Goal: Task Accomplishment & Management: Manage account settings

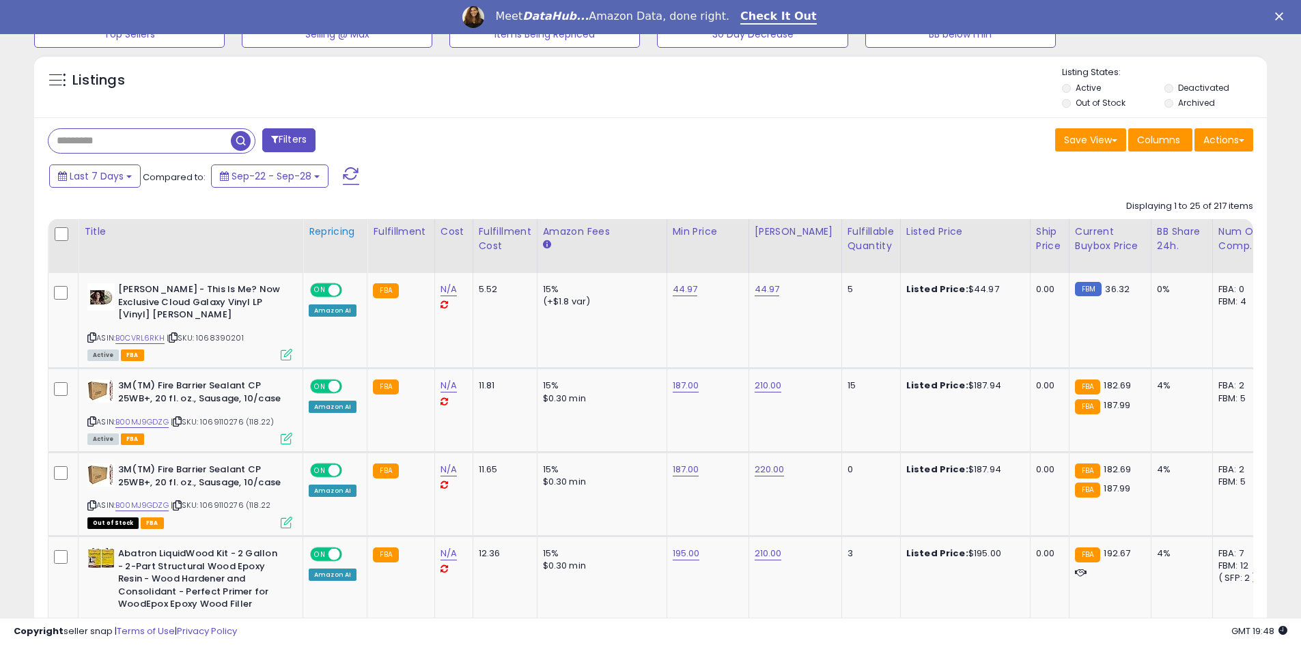
scroll to position [280, 715]
drag, startPoint x: 340, startPoint y: 230, endPoint x: 946, endPoint y: 182, distance: 607.5
click at [340, 230] on div "Repricing" at bounding box center [335, 232] width 53 height 14
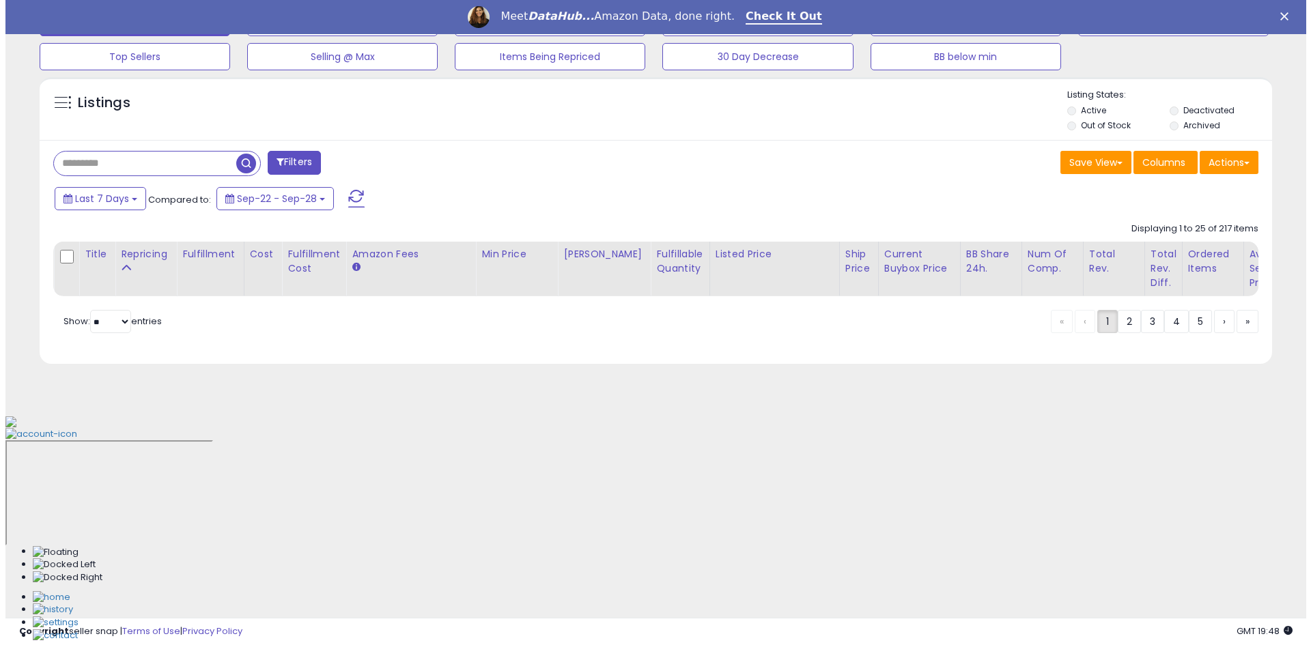
scroll to position [236, 0]
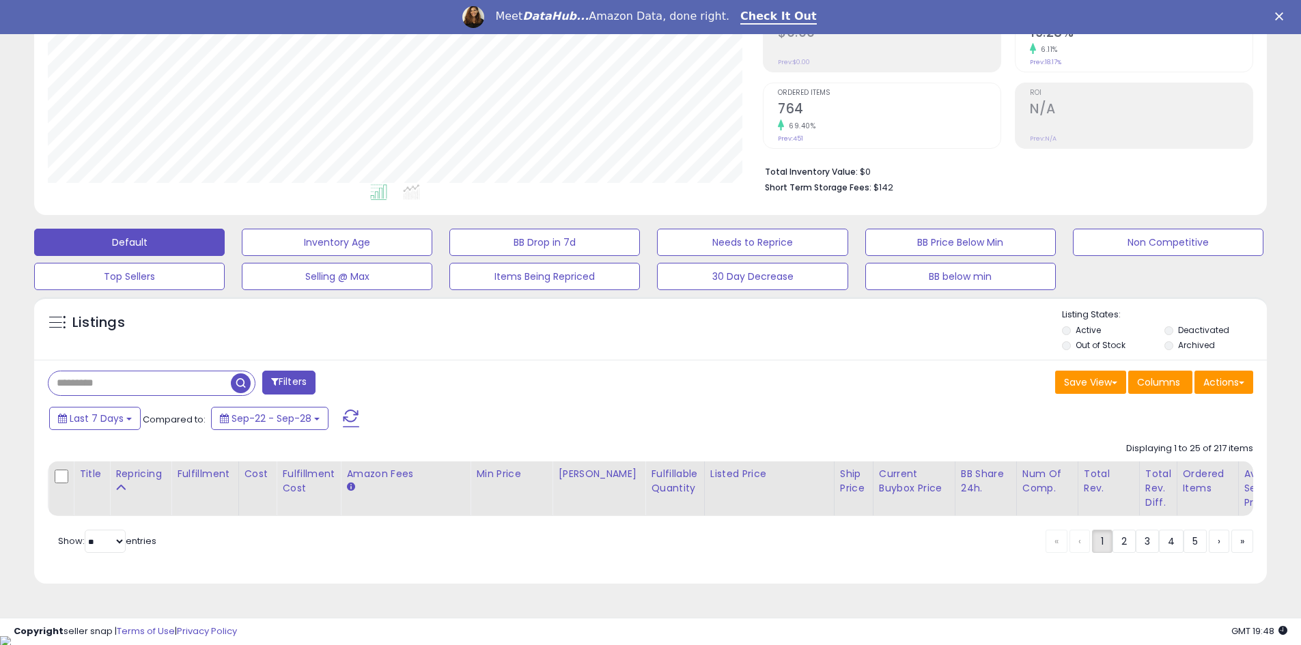
click at [1079, 340] on label "Out of Stock" at bounding box center [1100, 345] width 50 height 12
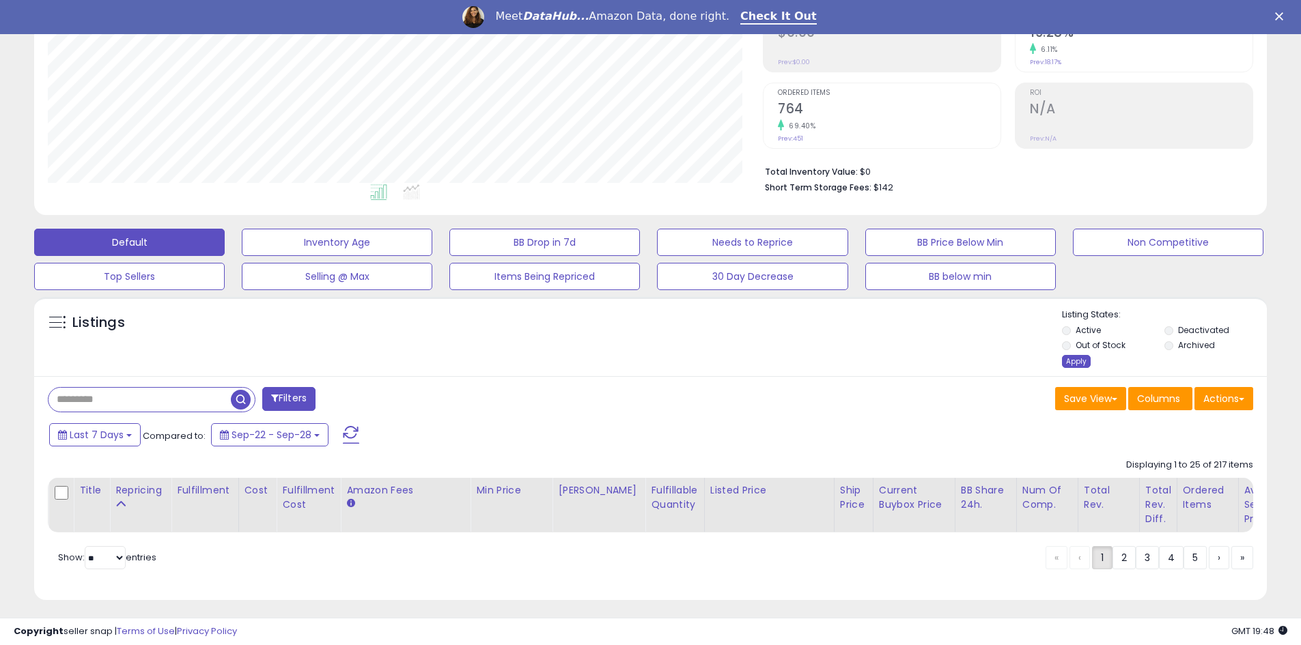
click at [1086, 366] on div "Apply" at bounding box center [1076, 361] width 29 height 13
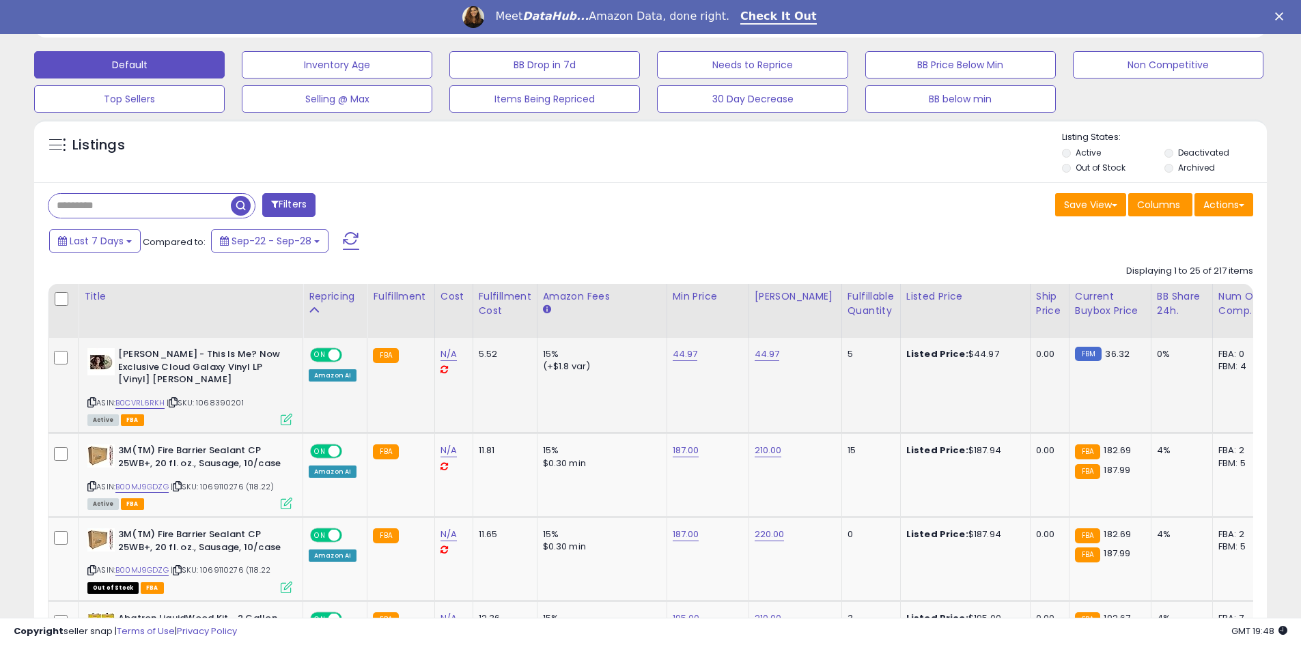
scroll to position [440, 0]
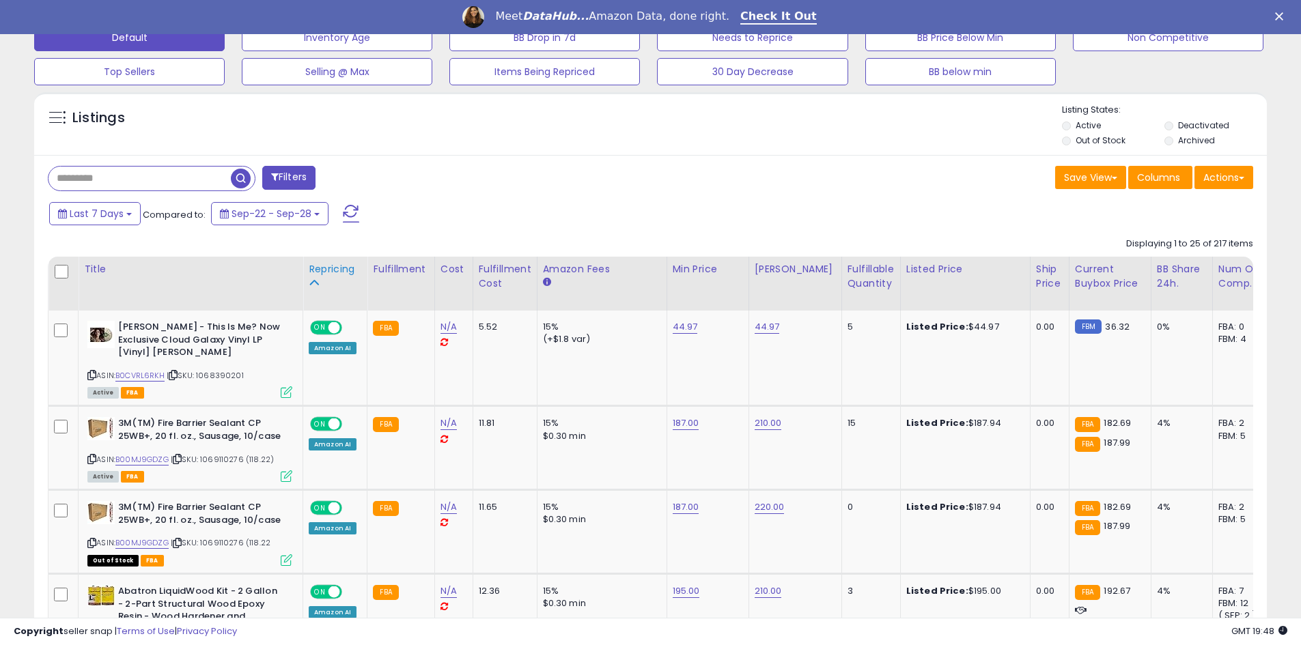
click at [341, 263] on div "Repricing" at bounding box center [335, 269] width 53 height 14
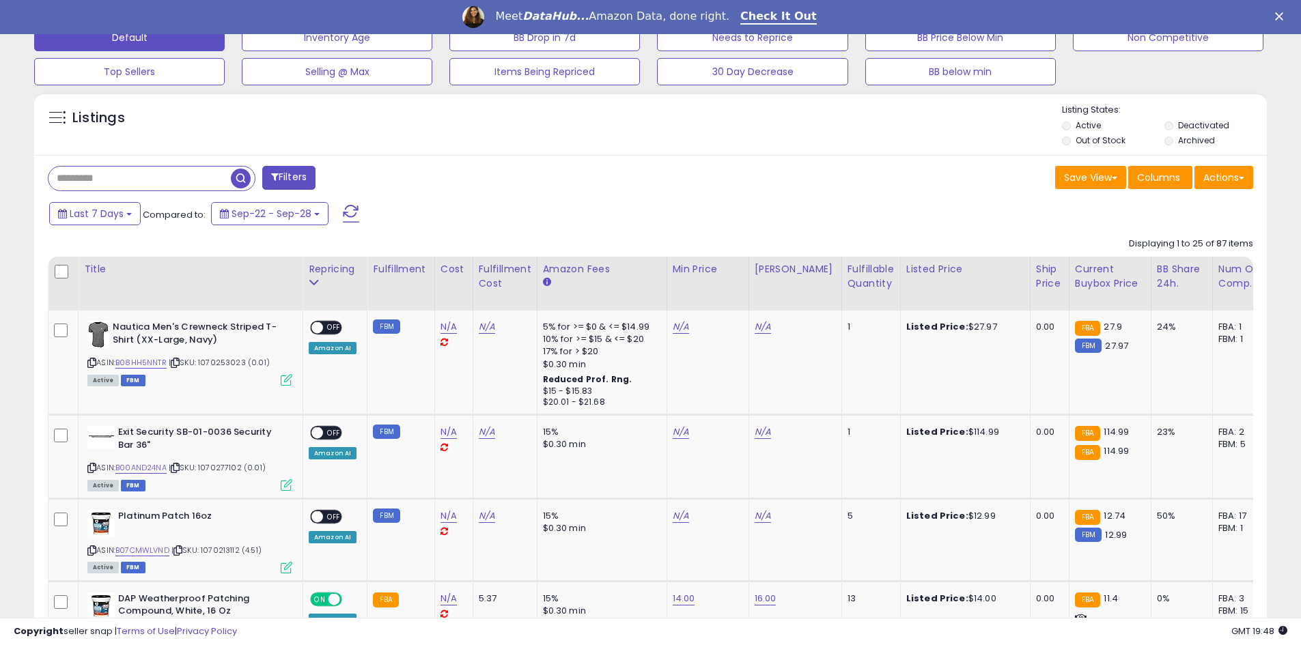
scroll to position [2872, 0]
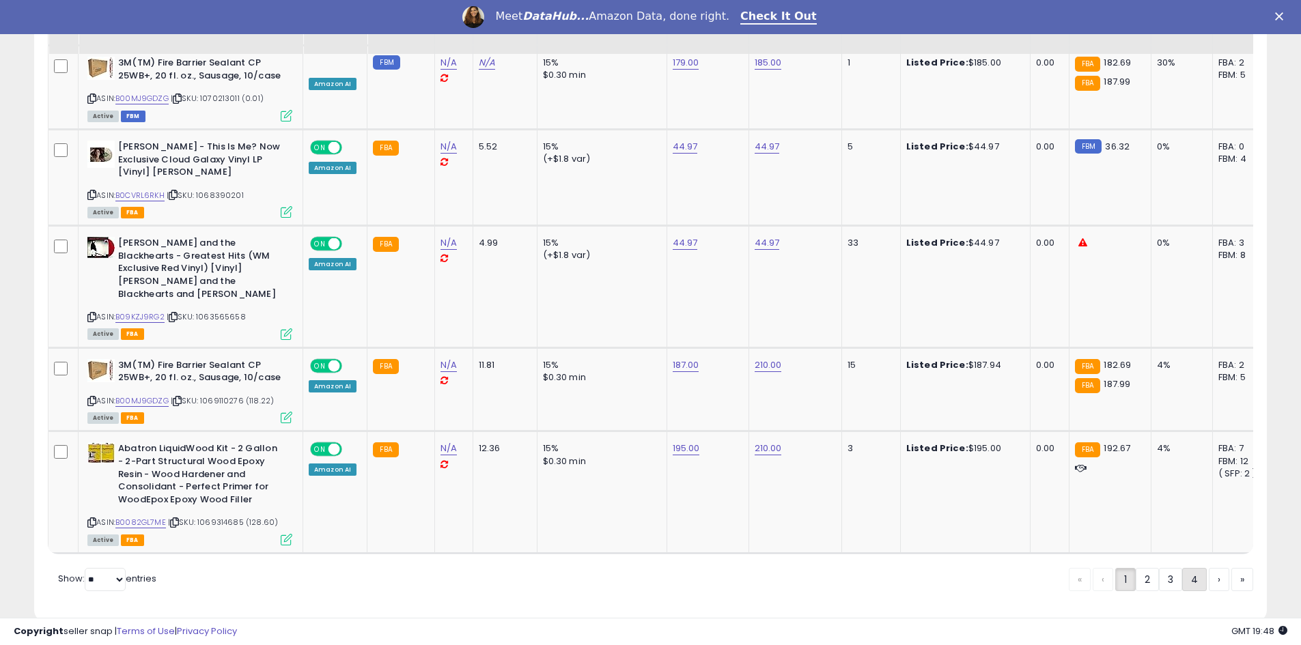
click at [1191, 568] on link "4" at bounding box center [1194, 579] width 25 height 23
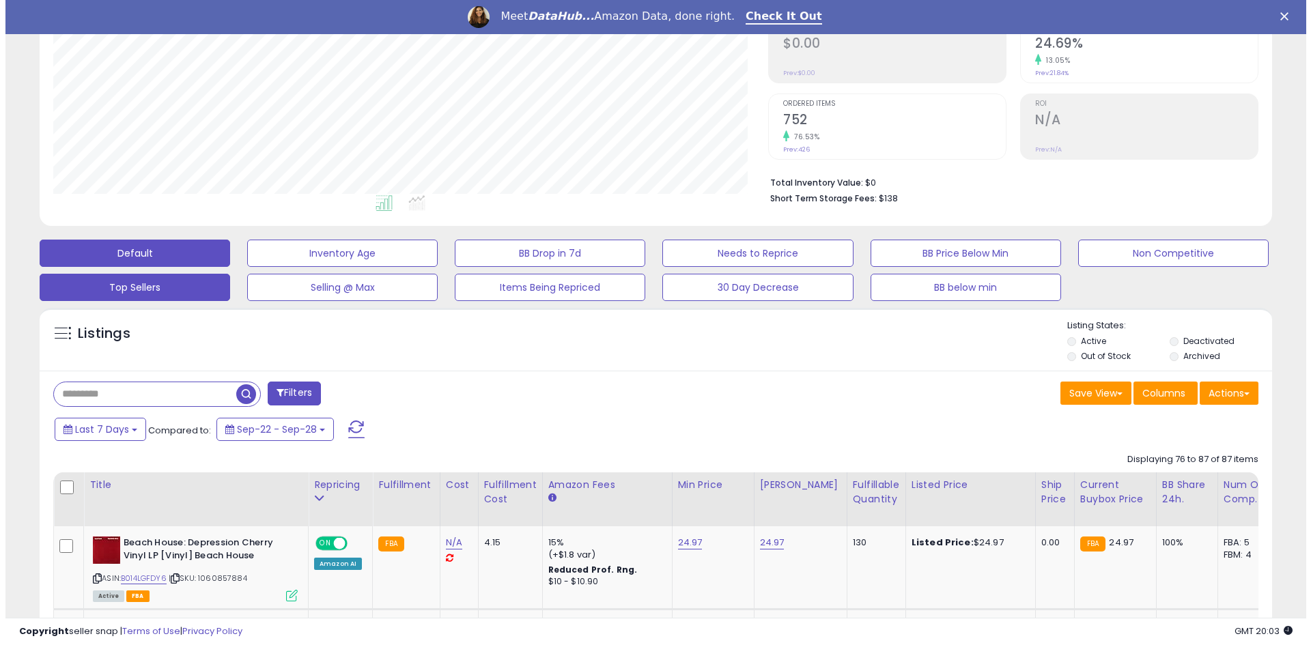
scroll to position [194, 0]
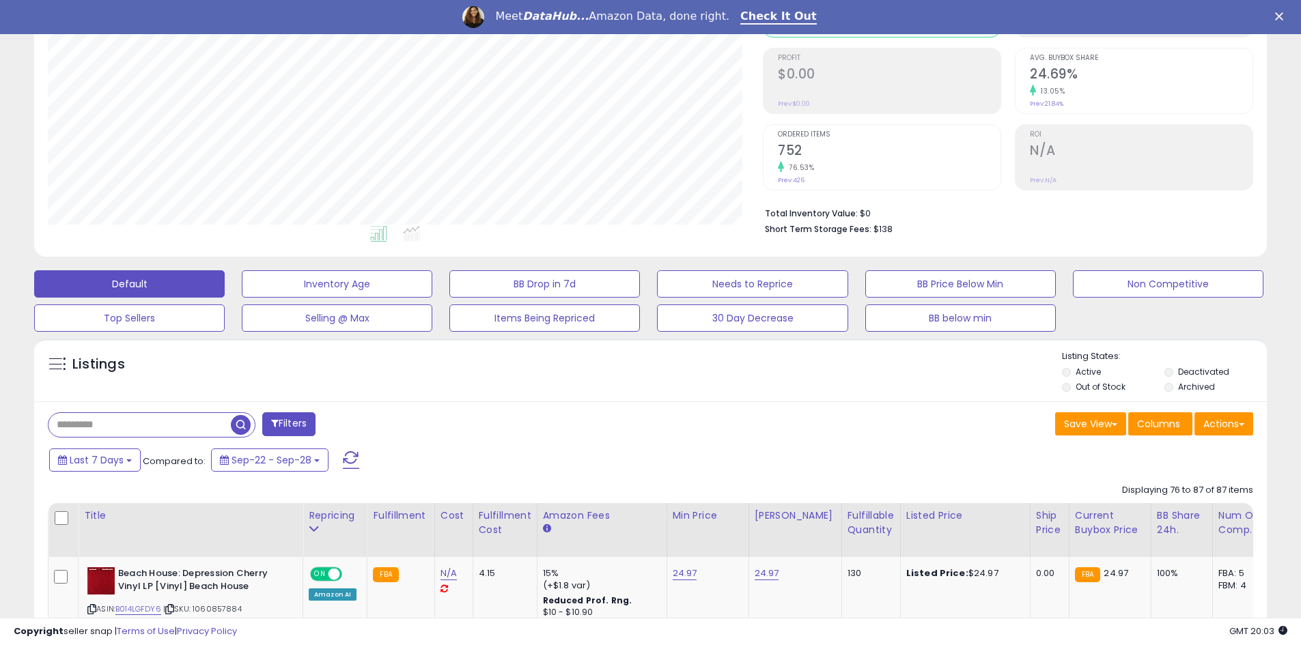
click at [115, 434] on div at bounding box center [152, 424] width 208 height 25
click at [129, 425] on input "text" at bounding box center [139, 425] width 182 height 24
paste input "**********"
type input "**********"
click at [352, 428] on span "button" at bounding box center [359, 425] width 20 height 20
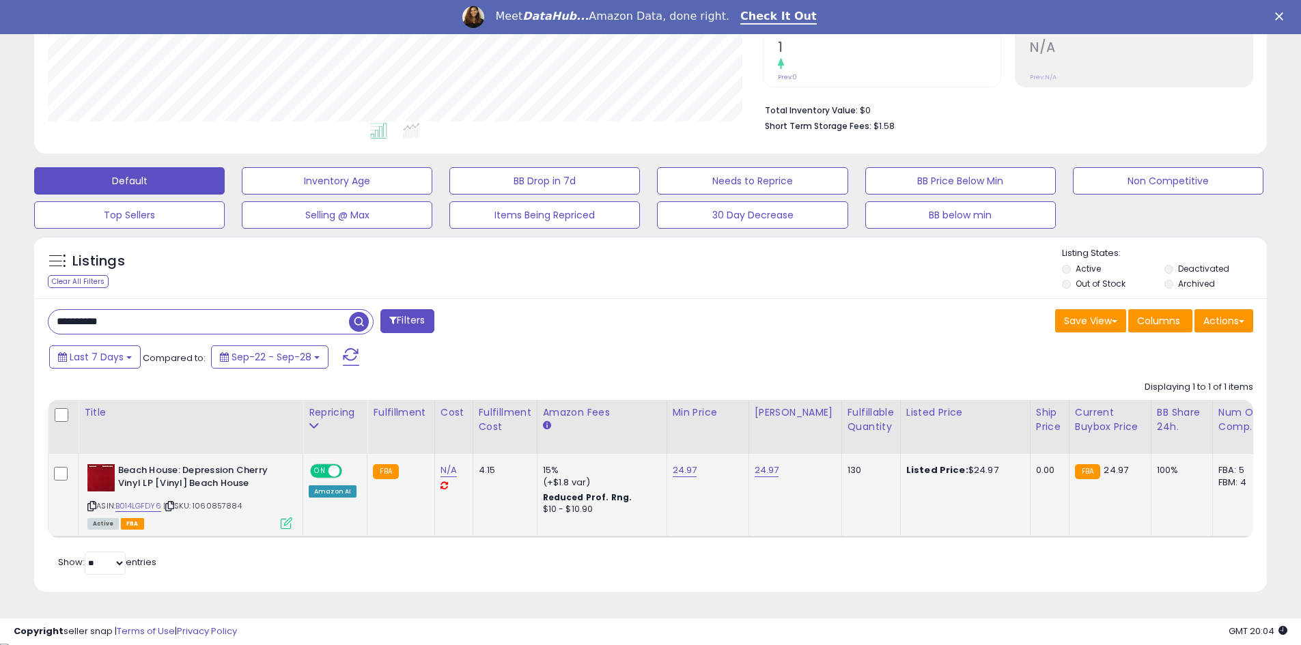
scroll to position [305, 0]
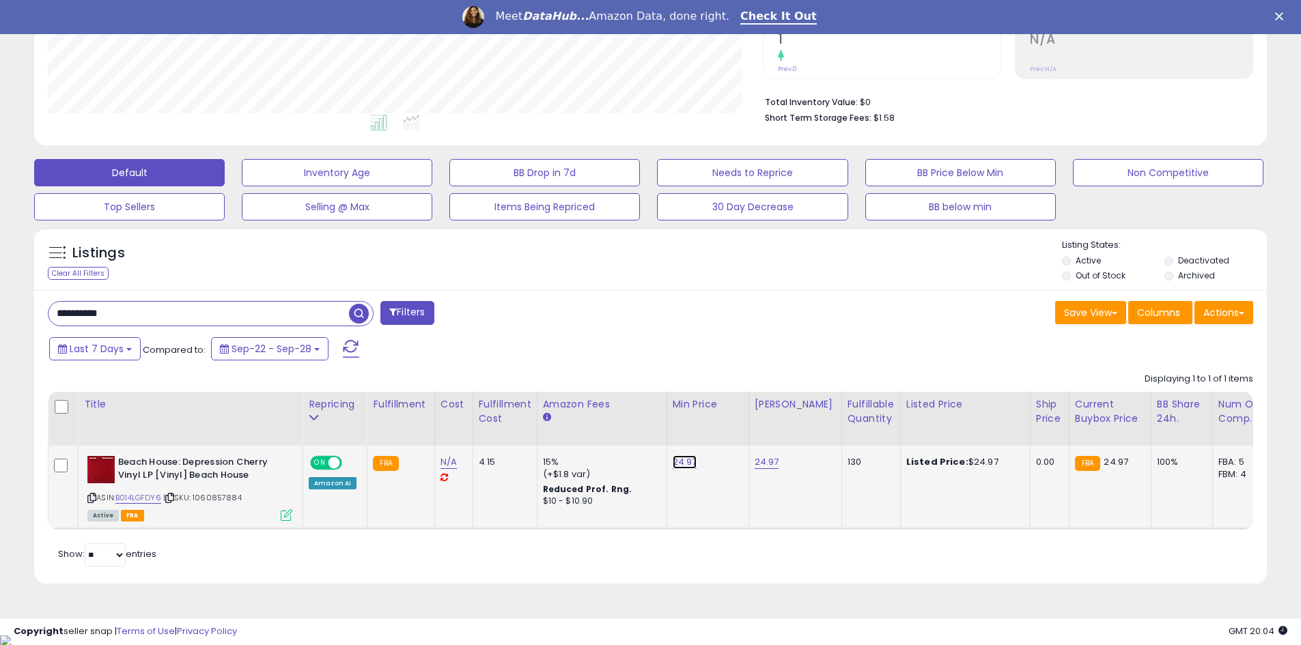
click at [688, 466] on link "24.97" at bounding box center [685, 462] width 25 height 14
click at [750, 425] on icon "button" at bounding box center [745, 427] width 8 height 8
click at [1076, 264] on label "Active" at bounding box center [1087, 261] width 25 height 12
click at [363, 309] on span "button" at bounding box center [359, 314] width 20 height 20
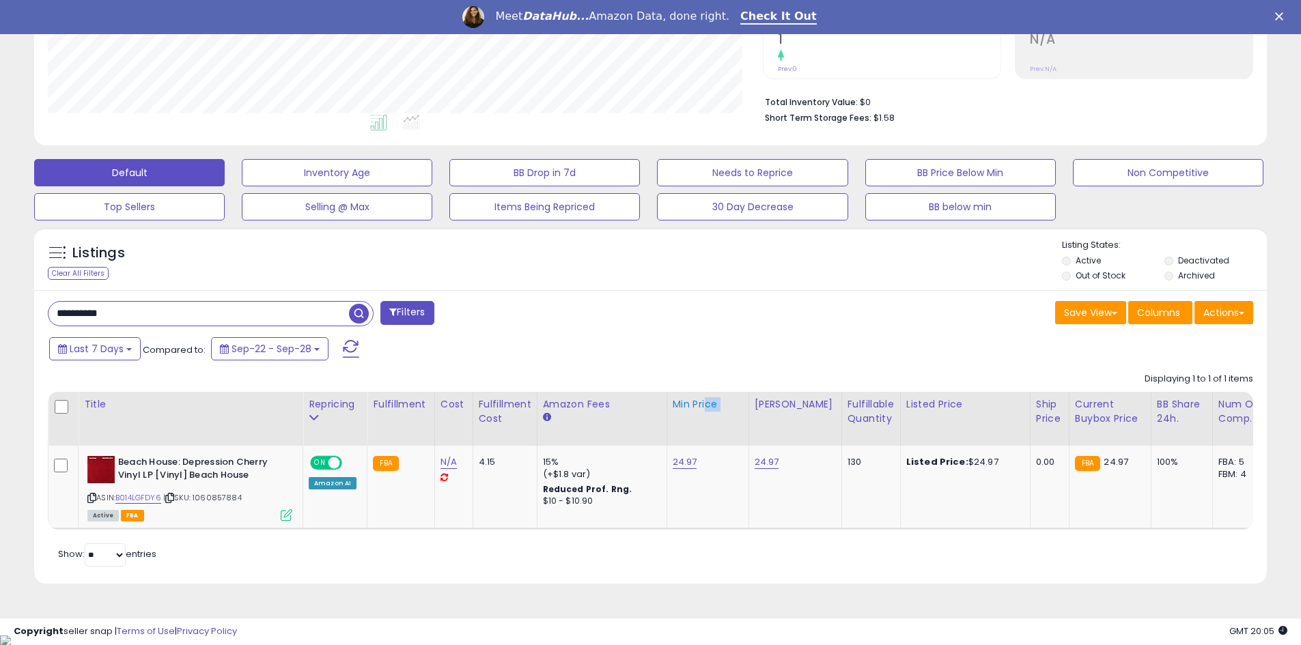
drag, startPoint x: 728, startPoint y: 431, endPoint x: 737, endPoint y: 443, distance: 15.6
click at [713, 436] on th "Min Price" at bounding box center [707, 419] width 82 height 54
click at [760, 464] on link "24.97" at bounding box center [766, 462] width 25 height 14
drag, startPoint x: 701, startPoint y: 423, endPoint x: 658, endPoint y: 422, distance: 42.3
click at [658, 422] on div "*****" at bounding box center [750, 429] width 197 height 36
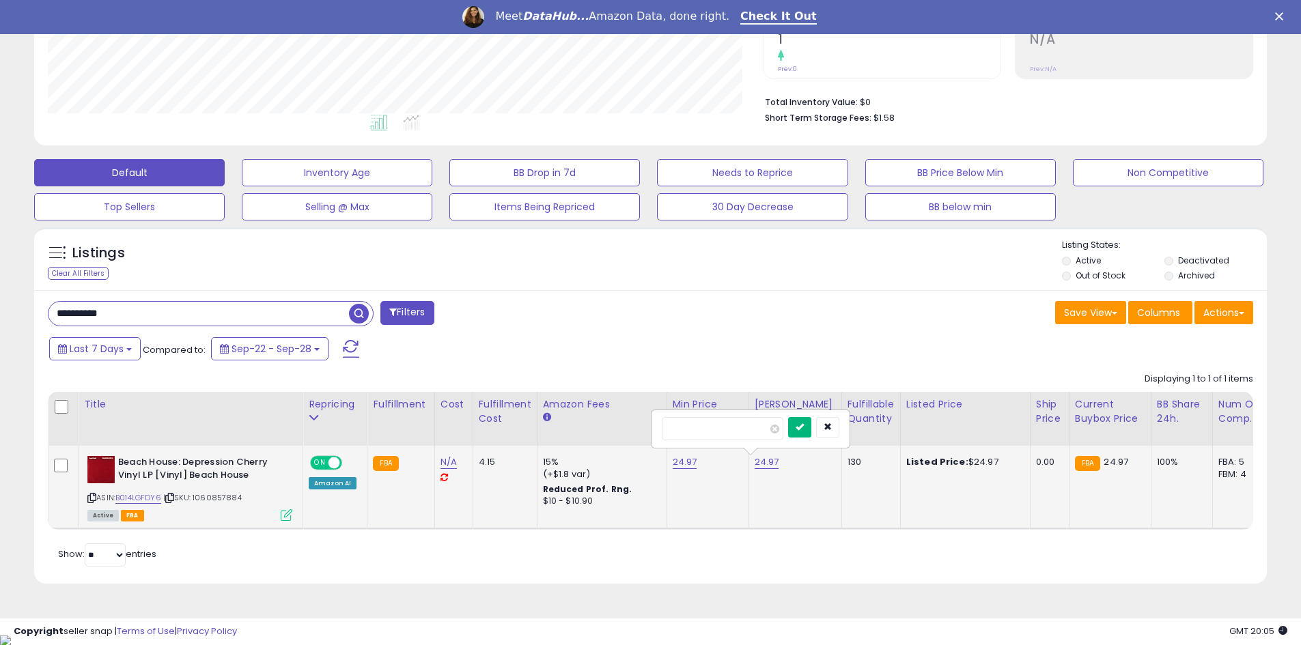
type input "**"
click at [804, 429] on icon "submit" at bounding box center [799, 427] width 8 height 8
drag, startPoint x: 113, startPoint y: 316, endPoint x: 43, endPoint y: 317, distance: 70.3
click at [43, 317] on div "**********" at bounding box center [344, 314] width 613 height 27
paste input "text"
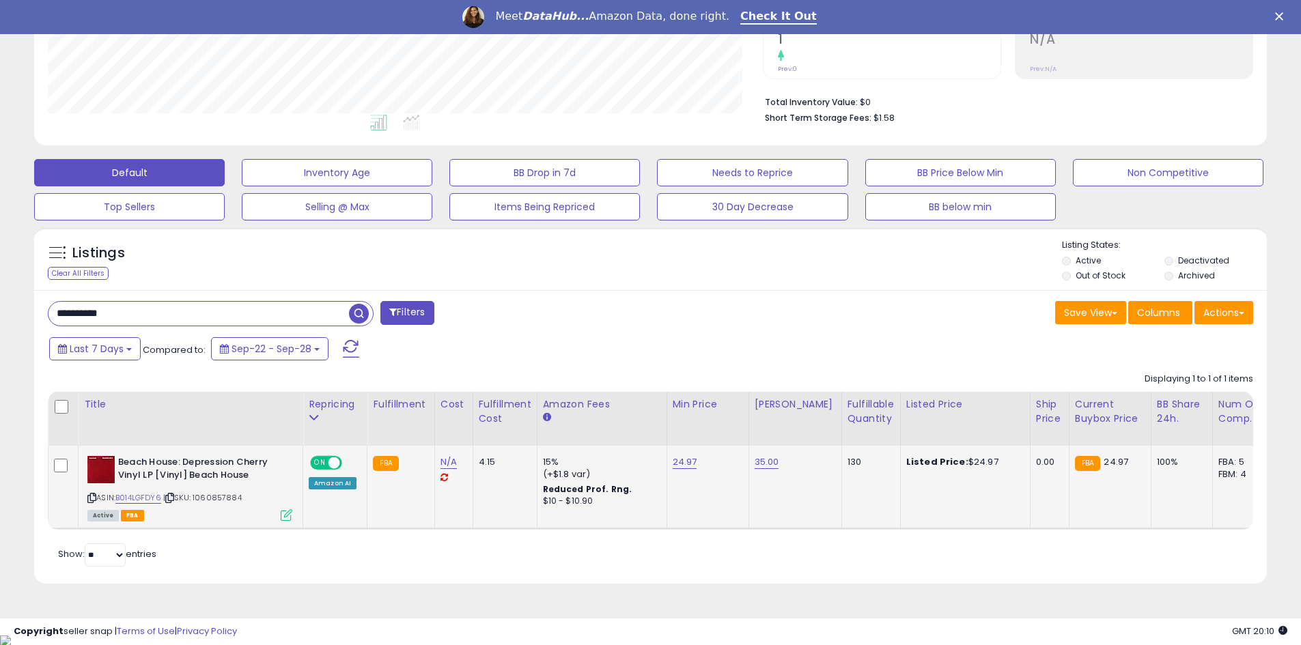
type input "**********"
click at [359, 314] on span "button" at bounding box center [359, 314] width 20 height 20
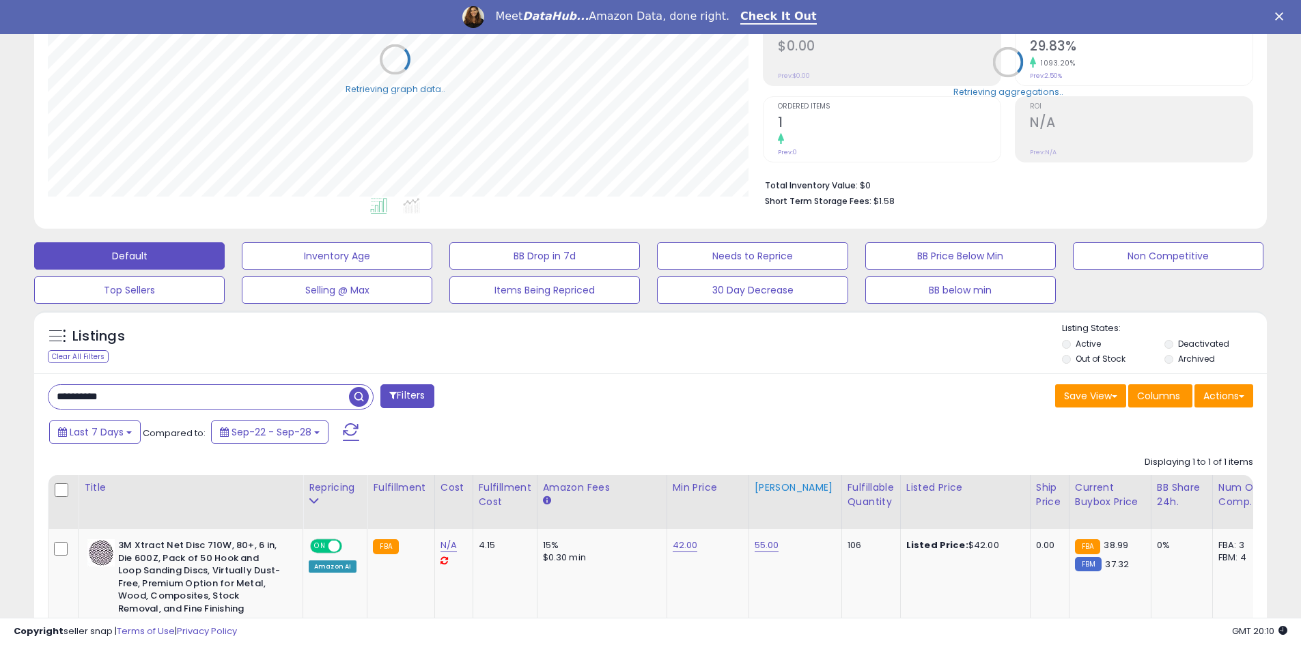
scroll to position [682475, 682041]
click at [681, 543] on link "42.00" at bounding box center [685, 546] width 25 height 14
drag, startPoint x: 608, startPoint y: 498, endPoint x: 548, endPoint y: 502, distance: 59.5
click at [548, 502] on table "Title Repricing" at bounding box center [1025, 569] width 1954 height 188
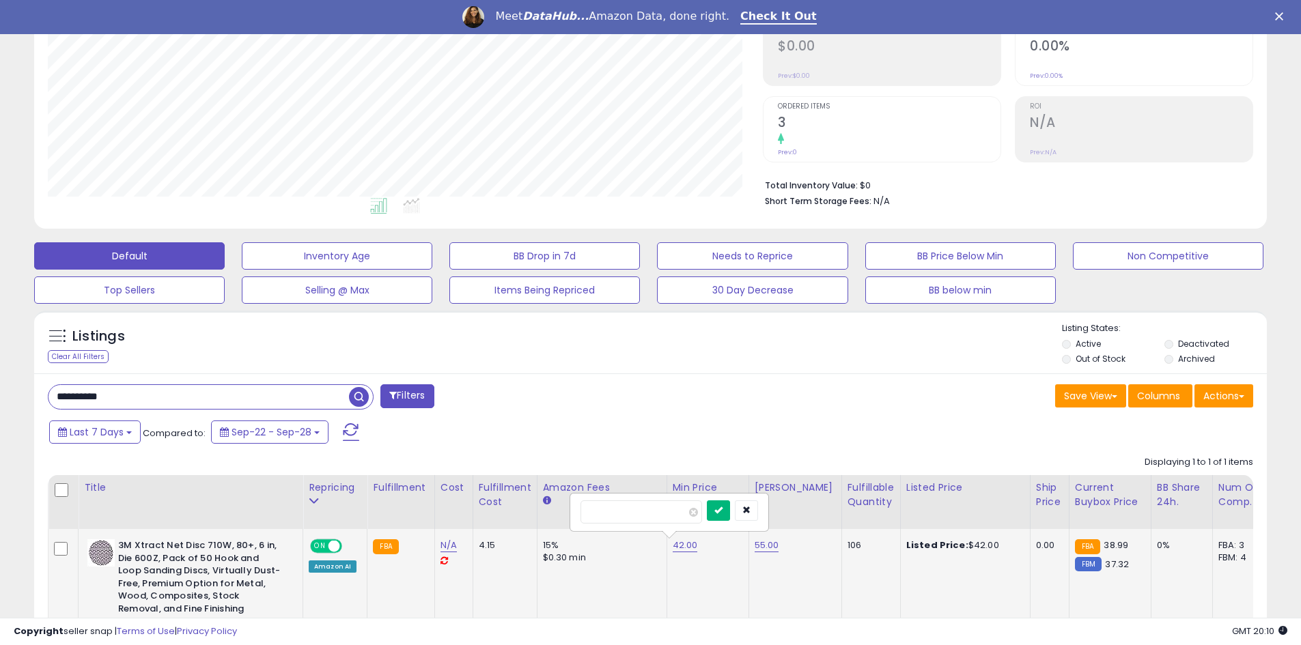
type input "**"
drag, startPoint x: 737, startPoint y: 510, endPoint x: 734, endPoint y: 479, distance: 31.5
click at [722, 510] on icon "submit" at bounding box center [718, 510] width 8 height 8
